Goal: Information Seeking & Learning: Learn about a topic

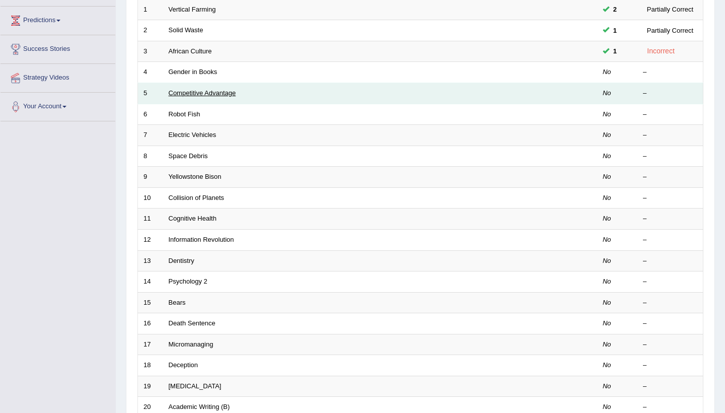
scroll to position [159, 0]
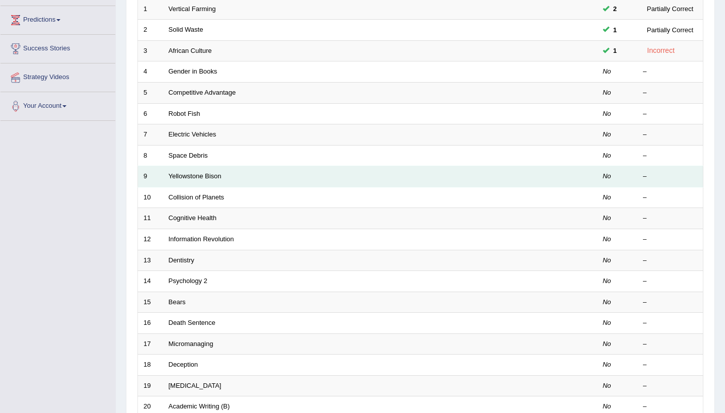
click at [189, 180] on td "Yellowstone Bison" at bounding box center [342, 176] width 359 height 21
click at [188, 177] on td "Yellowstone Bison" at bounding box center [342, 176] width 359 height 21
click at [188, 174] on link "Yellowstone Bison" at bounding box center [195, 176] width 53 height 8
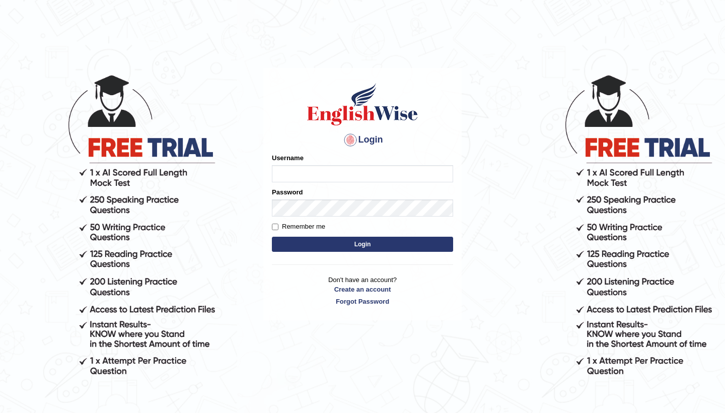
click at [257, 346] on body "Login Please fix the following errors: Username Password Remember me Login Don'…" at bounding box center [362, 242] width 725 height 413
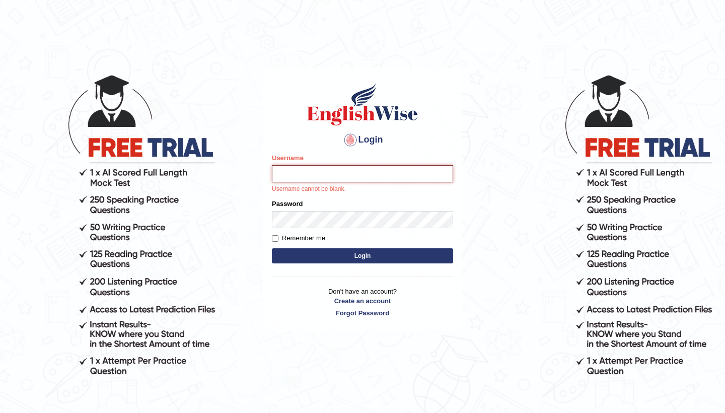
click at [311, 176] on input "Username" at bounding box center [362, 173] width 181 height 17
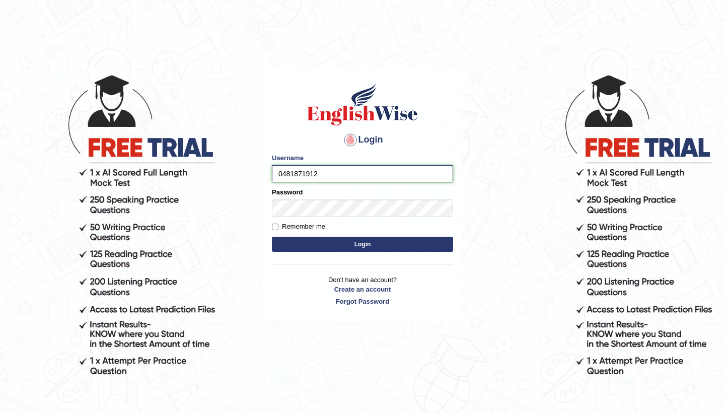
scroll to position [1, 0]
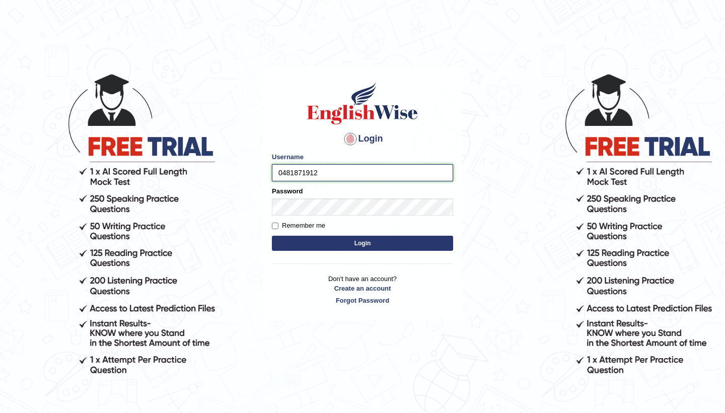
type input "0481871912"
click at [259, 233] on body "Login Please fix the following errors: Username 0481871912 Password Remember me…" at bounding box center [362, 241] width 725 height 413
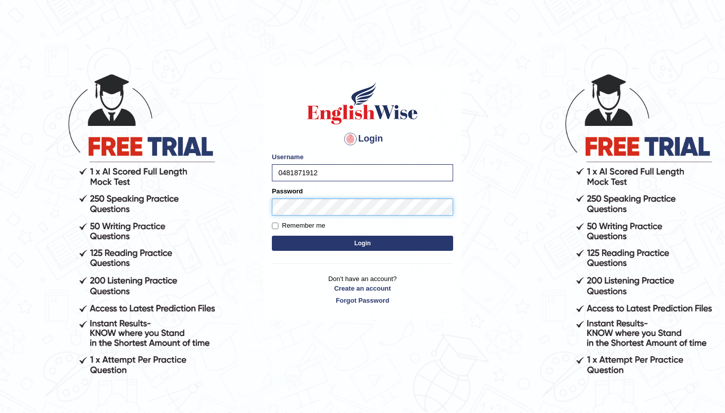
click at [363, 243] on button "Login" at bounding box center [362, 243] width 181 height 15
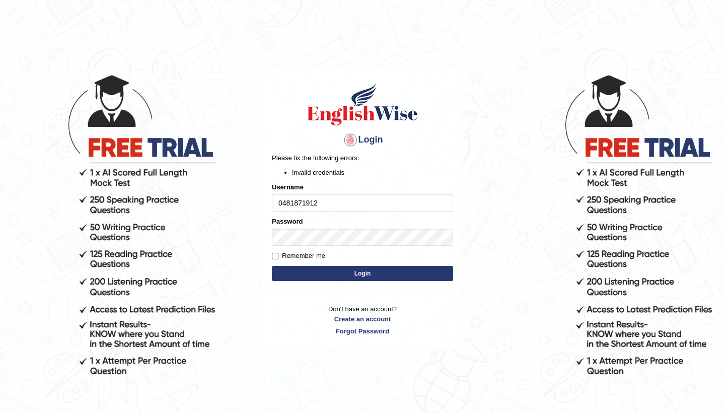
click at [237, 361] on body "Login Please fix the following errors: Invalid credentials Username 0481871912 …" at bounding box center [362, 242] width 725 height 413
click at [325, 278] on button "Login" at bounding box center [362, 273] width 181 height 15
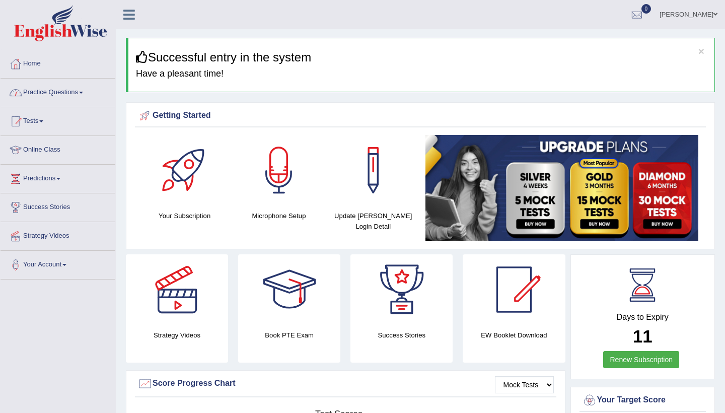
click at [84, 97] on link "Practice Questions" at bounding box center [58, 91] width 115 height 25
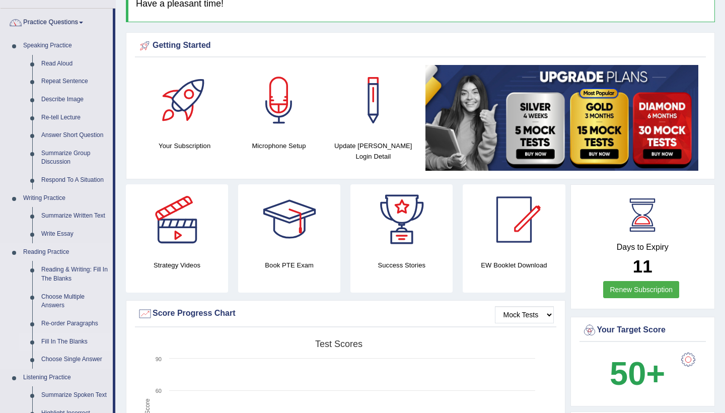
scroll to position [86, 0]
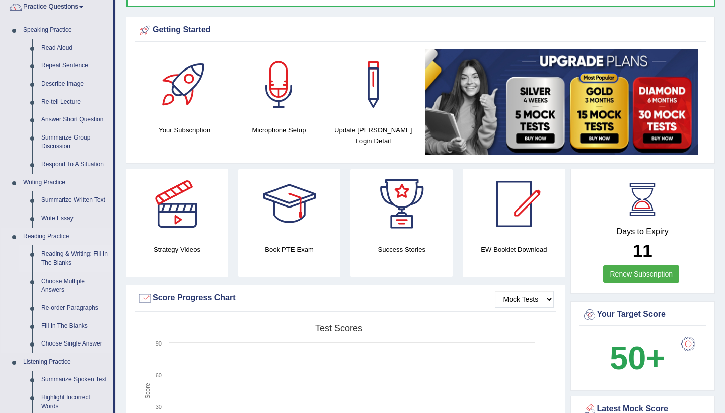
click at [62, 258] on link "Reading & Writing: Fill In The Blanks" at bounding box center [75, 258] width 76 height 27
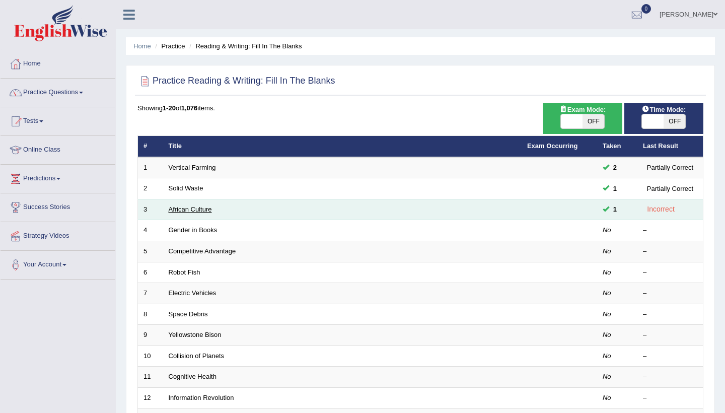
click at [190, 207] on link "African Culture" at bounding box center [190, 210] width 43 height 8
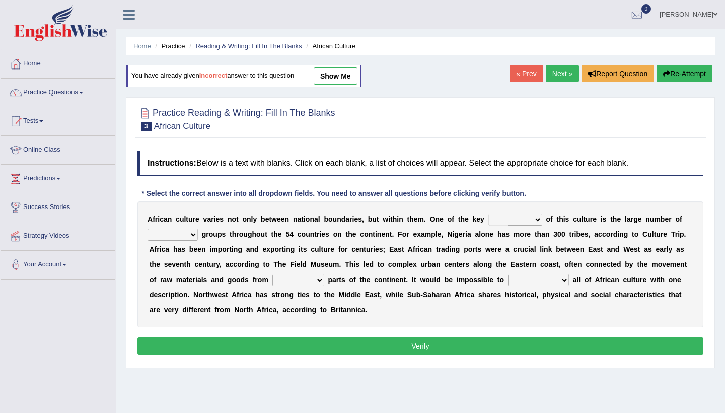
click at [539, 220] on select "conjectures features issues doubts" at bounding box center [516, 220] width 54 height 12
select select "features"
select select "ethic"
click at [328, 279] on b at bounding box center [326, 280] width 4 height 8
click at [322, 282] on select "forelocked interlocked unlocked landlocked" at bounding box center [299, 280] width 52 height 12
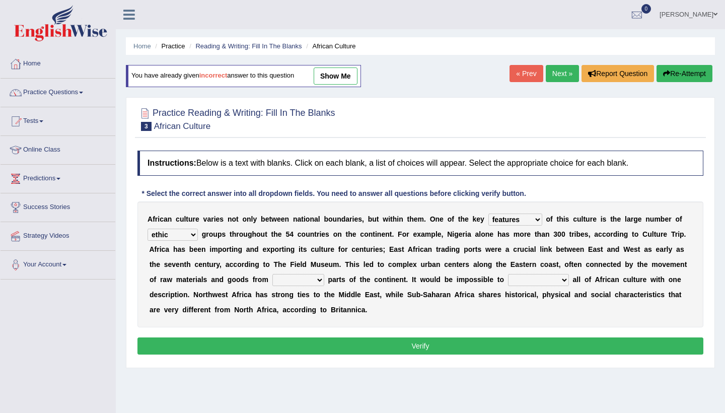
select select "landlocked"
click at [567, 281] on select "characterize conceptualize symbolize synthesize" at bounding box center [538, 280] width 61 height 12
select select "conceptualize"
click at [532, 345] on button "Verify" at bounding box center [421, 346] width 566 height 17
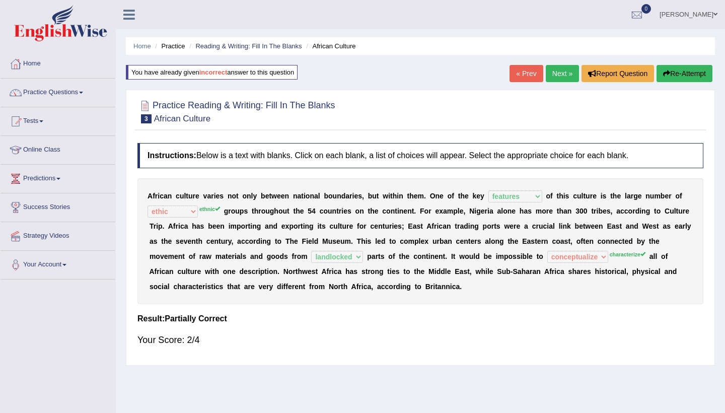
click at [670, 72] on button "Re-Attempt" at bounding box center [685, 73] width 56 height 17
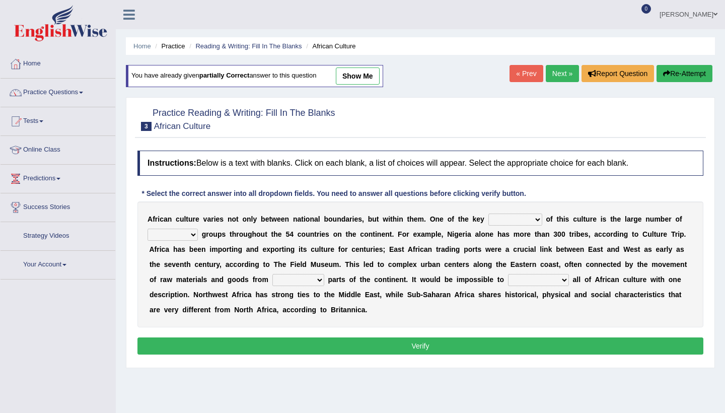
click at [534, 214] on select "conjectures features issues doubts" at bounding box center [516, 220] width 54 height 12
select select "features"
click at [186, 234] on select "ethic ethnic eugenic epic" at bounding box center [173, 235] width 50 height 12
select select "ethnic"
select select "landlocked"
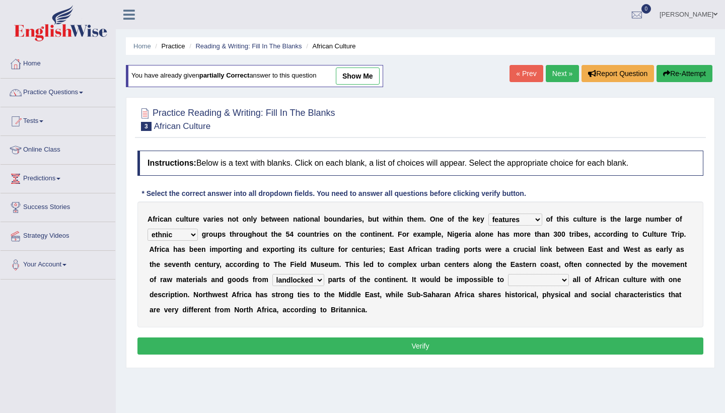
select select "characterize"
click at [544, 346] on button "Verify" at bounding box center [421, 346] width 566 height 17
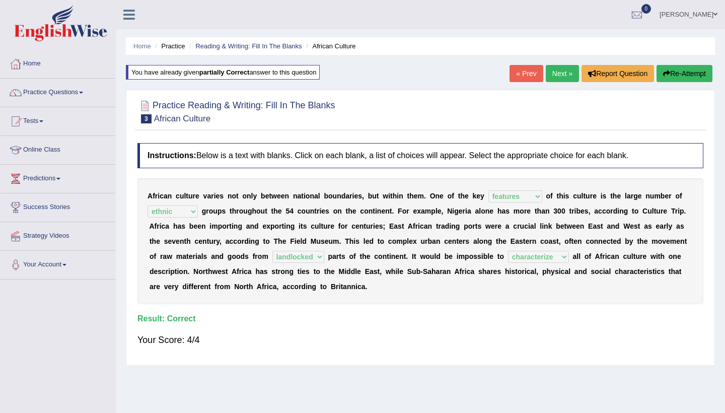
click at [555, 78] on link "Next »" at bounding box center [562, 73] width 33 height 17
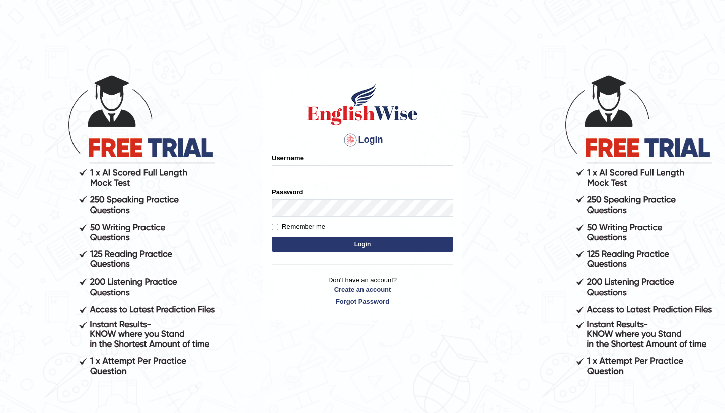
click at [295, 175] on input "Username" at bounding box center [362, 173] width 181 height 17
type input "0481871912"
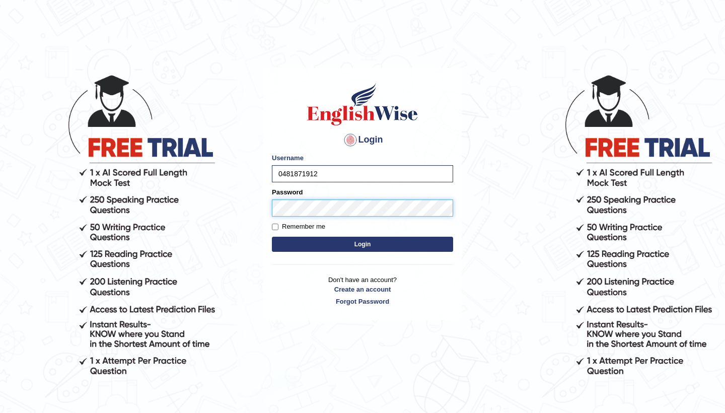
click at [363, 244] on button "Login" at bounding box center [362, 244] width 181 height 15
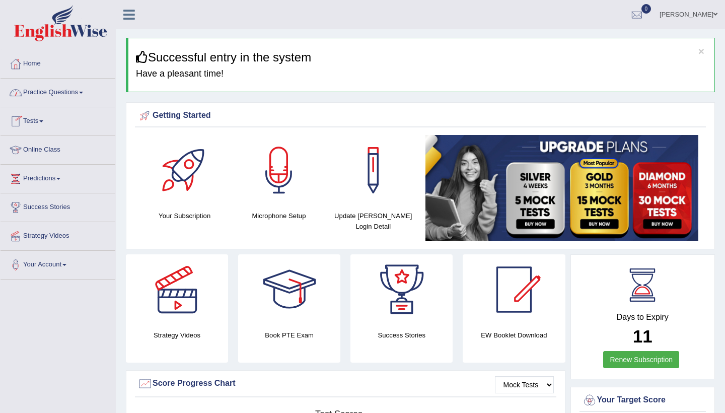
click at [83, 96] on link "Practice Questions" at bounding box center [58, 91] width 115 height 25
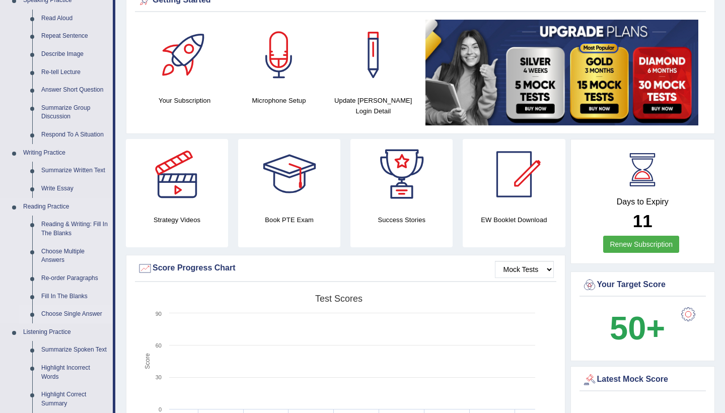
scroll to position [119, 0]
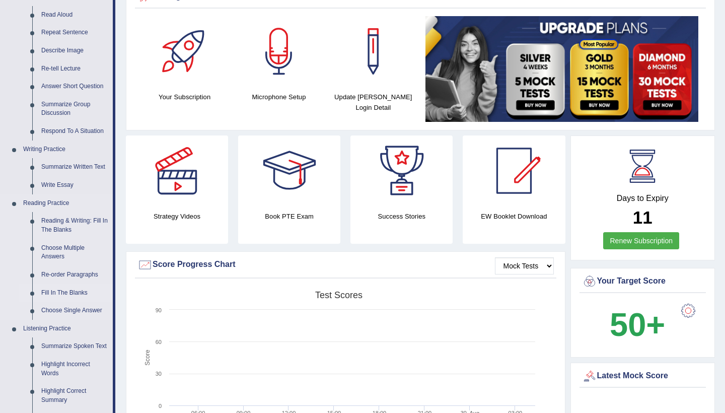
click at [71, 289] on link "Fill In The Blanks" at bounding box center [75, 293] width 76 height 18
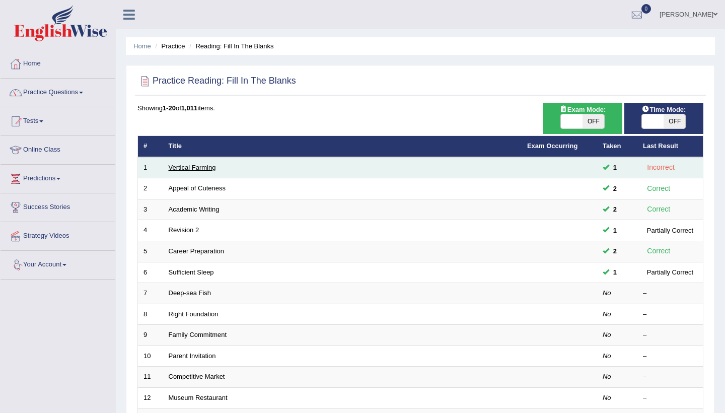
click at [185, 169] on link "Vertical Farming" at bounding box center [192, 168] width 47 height 8
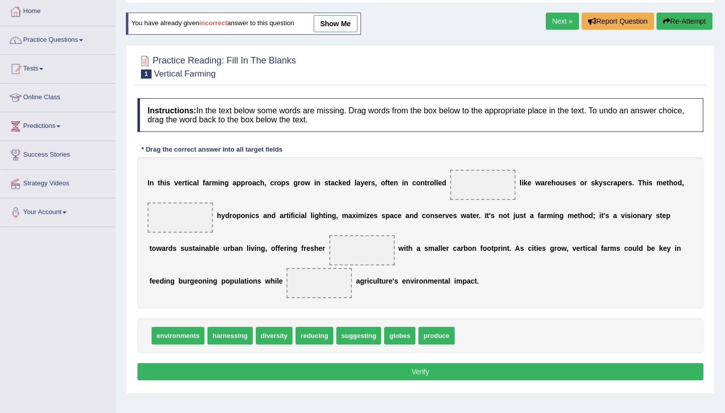
scroll to position [55, 0]
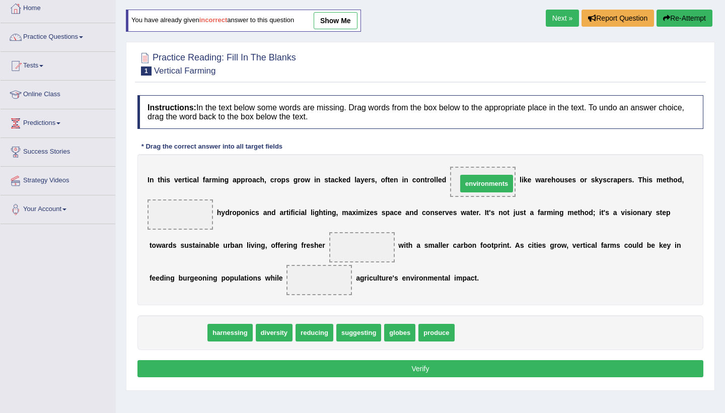
drag, startPoint x: 192, startPoint y: 333, endPoint x: 502, endPoint y: 184, distance: 344.5
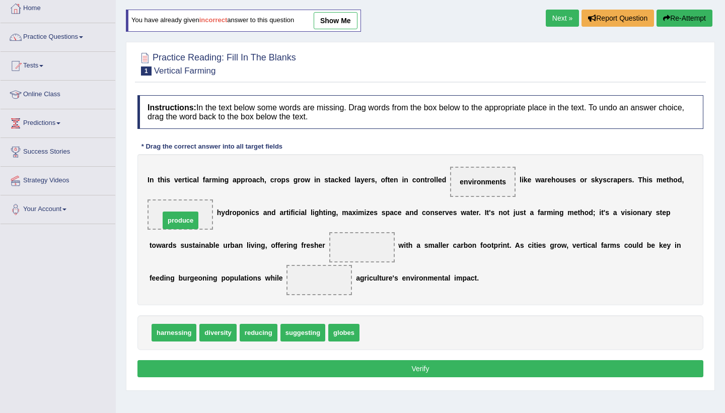
drag, startPoint x: 380, startPoint y: 333, endPoint x: 180, endPoint y: 221, distance: 229.4
drag, startPoint x: 254, startPoint y: 334, endPoint x: 357, endPoint y: 253, distance: 130.9
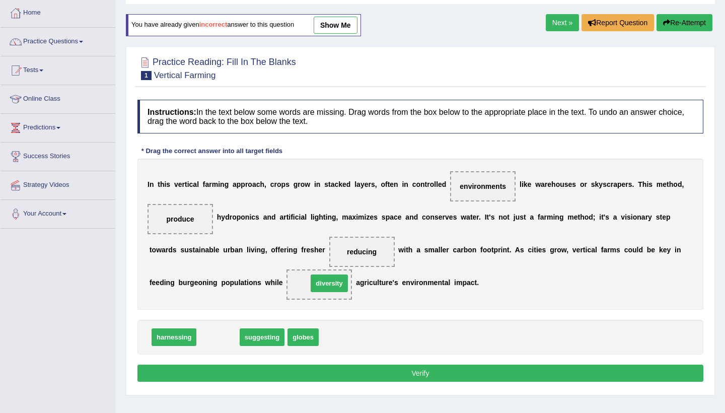
drag, startPoint x: 212, startPoint y: 335, endPoint x: 324, endPoint y: 282, distance: 124.4
click at [397, 369] on button "Verify" at bounding box center [421, 373] width 566 height 17
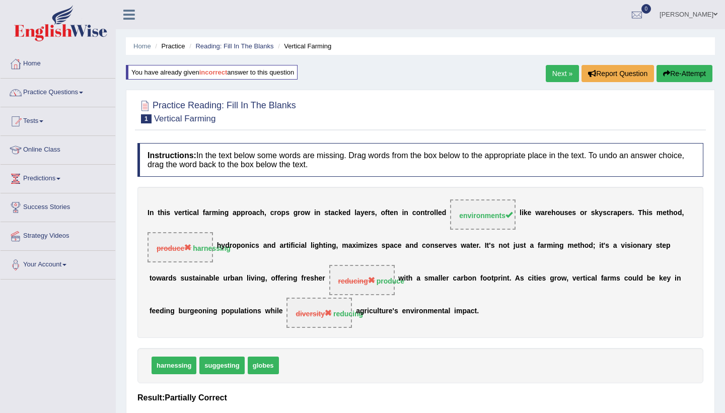
scroll to position [0, 0]
